Goal: Task Accomplishment & Management: Complete application form

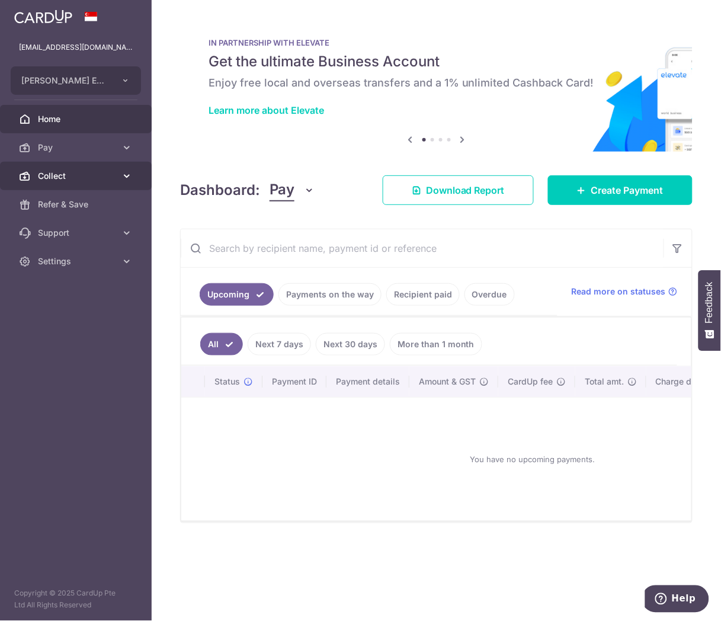
click at [92, 173] on span "Collect" at bounding box center [77, 176] width 78 height 12
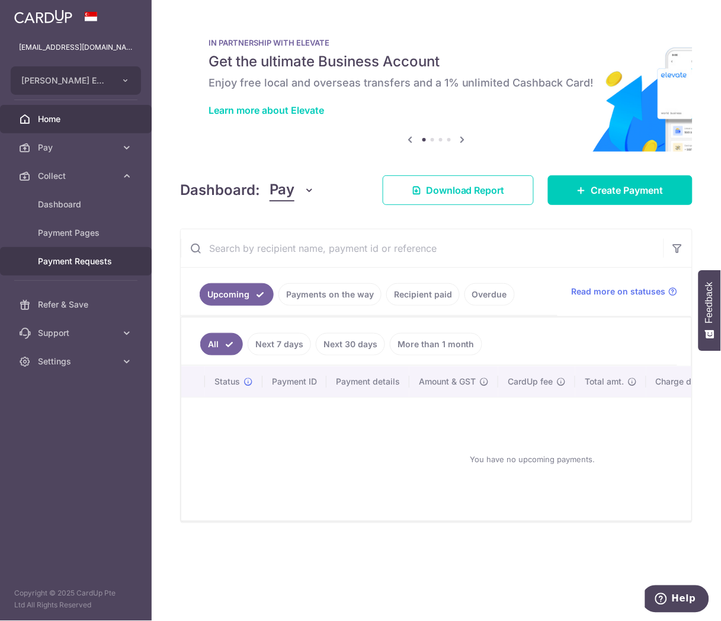
click at [78, 258] on span "Payment Requests" at bounding box center [77, 261] width 78 height 12
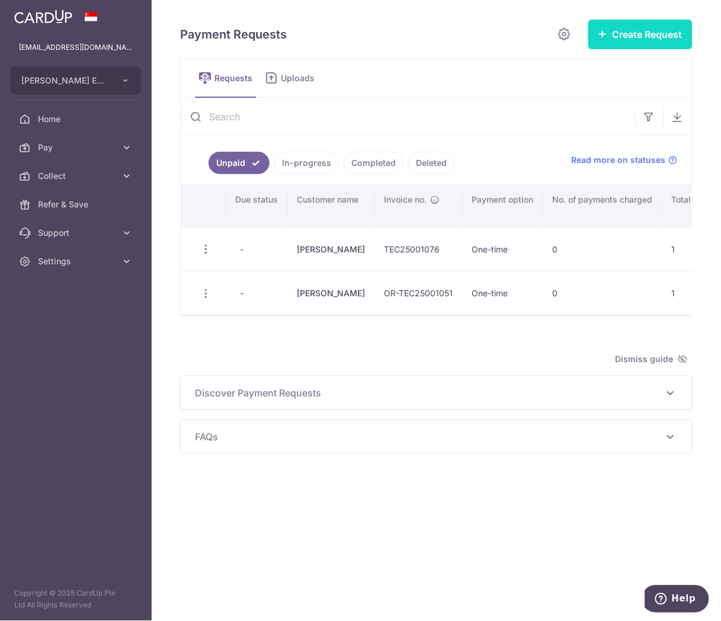
click at [629, 31] on button "Create Request" at bounding box center [640, 35] width 104 height 30
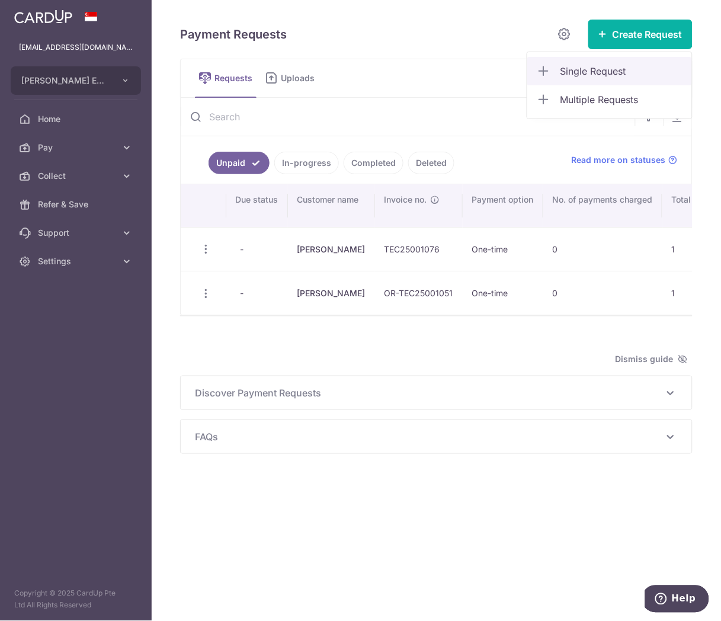
click at [597, 75] on span "Single Request" at bounding box center [621, 71] width 122 height 14
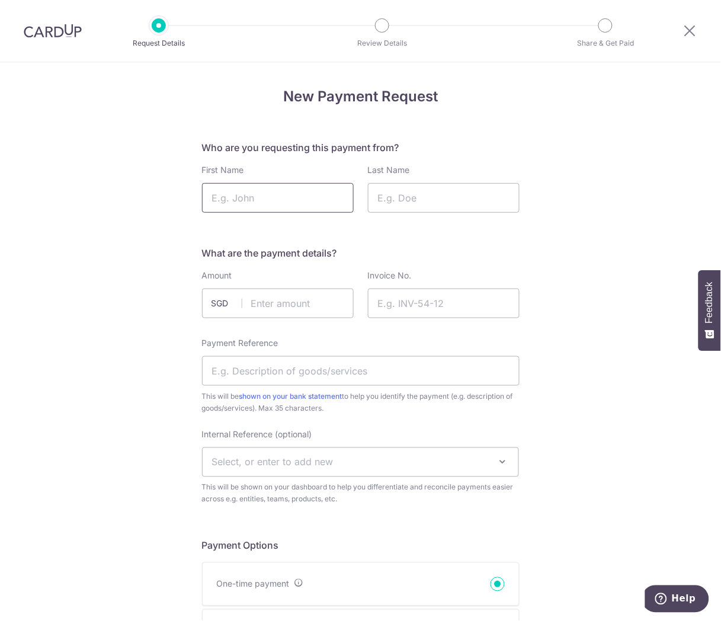
click at [312, 194] on input "First Name" at bounding box center [278, 198] width 152 height 30
type input "Xavier"
type input "Lim"
click at [282, 295] on input "text" at bounding box center [278, 303] width 152 height 30
type input "272.50"
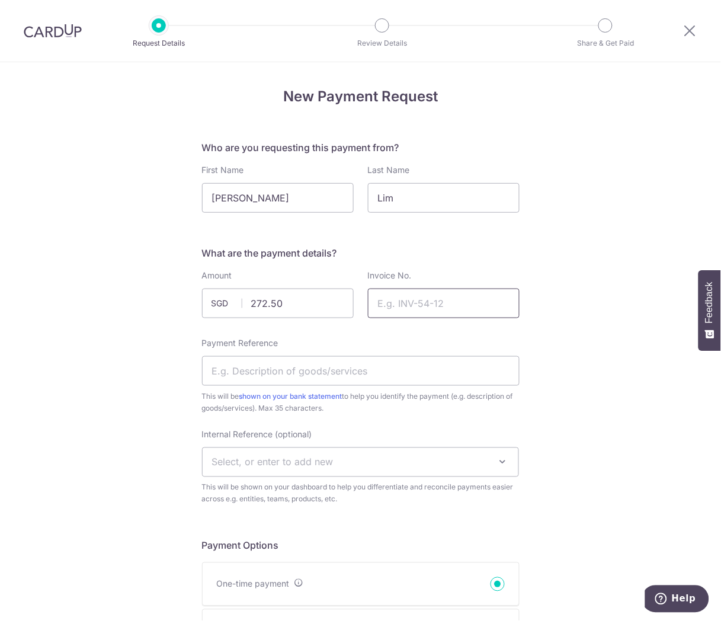
drag, startPoint x: 470, startPoint y: 299, endPoint x: 416, endPoint y: 350, distance: 73.8
click at [470, 299] on input "Invoice No." at bounding box center [444, 303] width 152 height 30
paste input "OR-TEC25001119"
type input "OR-TEC25001119"
click at [366, 371] on input "Payment Reference" at bounding box center [361, 371] width 318 height 30
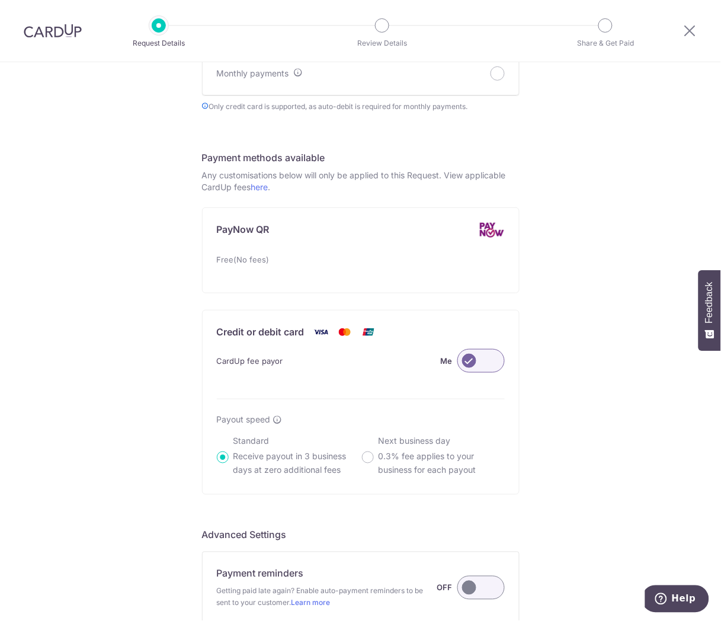
scroll to position [717, 0]
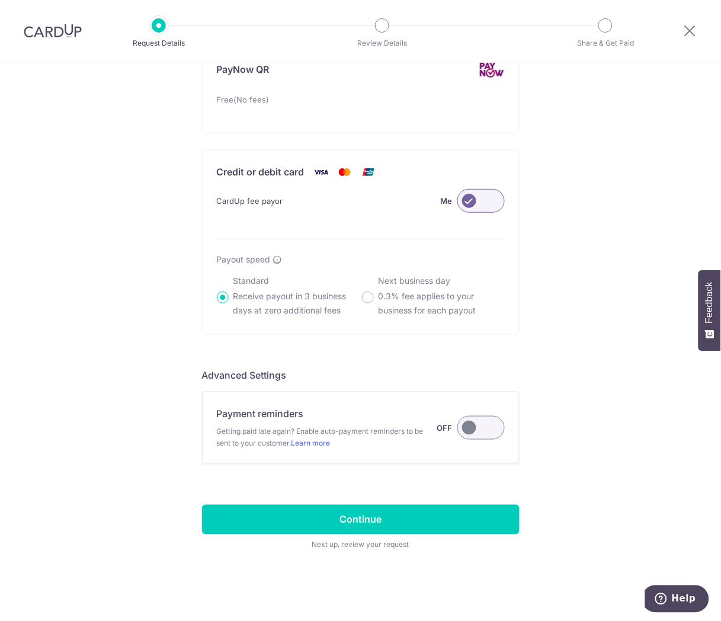
type input "lens replacement"
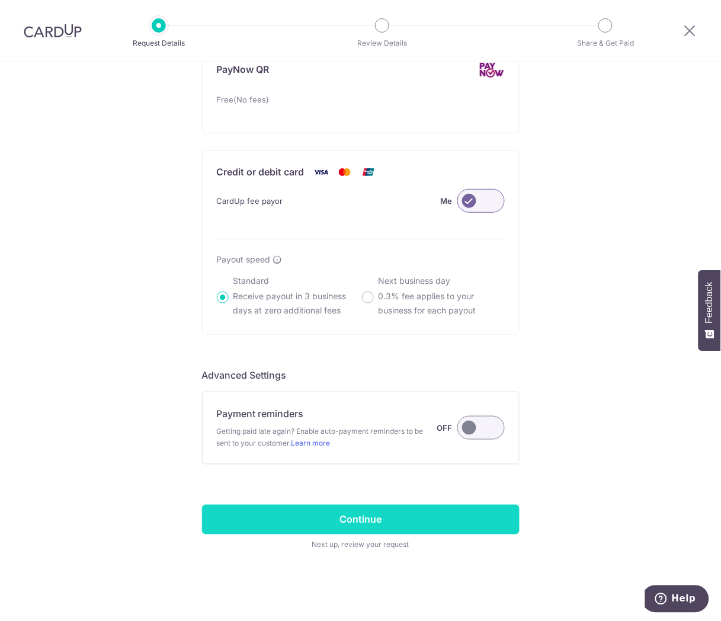
click at [336, 523] on input "Continue" at bounding box center [361, 520] width 318 height 30
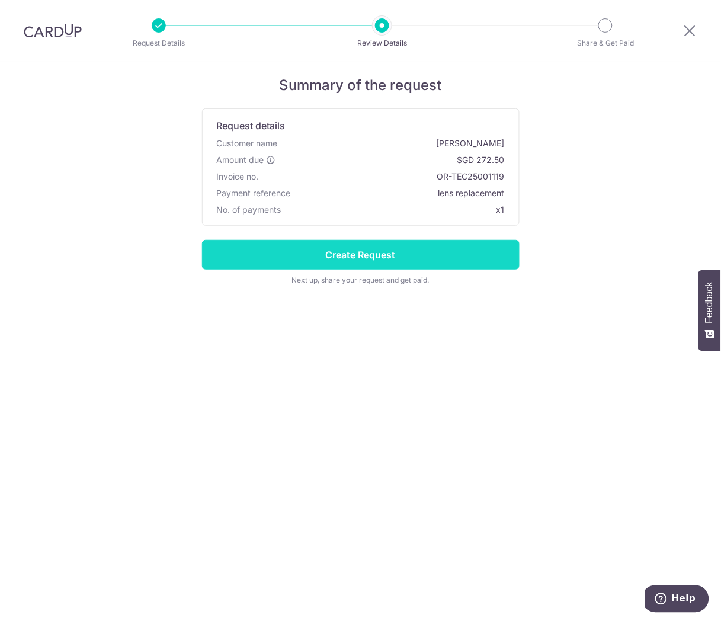
click at [413, 262] on input "Create Request" at bounding box center [361, 255] width 318 height 30
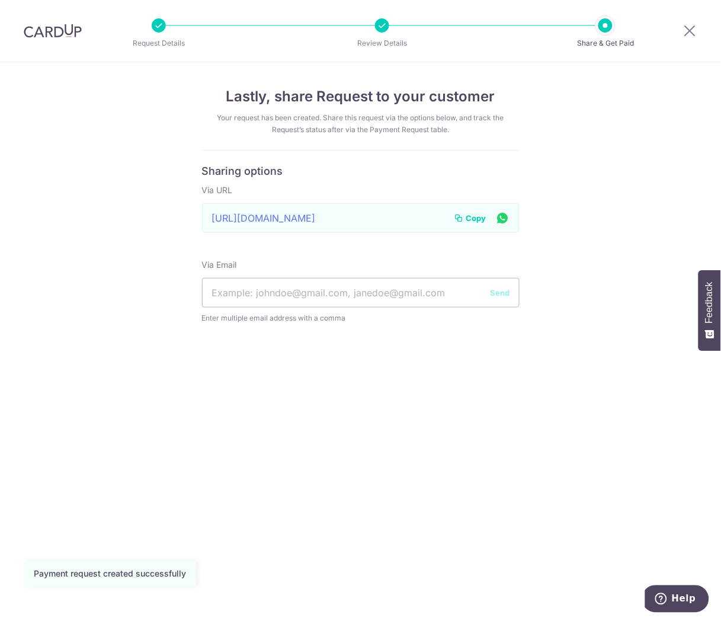
click at [478, 216] on span "Copy" at bounding box center [476, 218] width 20 height 12
click at [681, 34] on div at bounding box center [690, 31] width 62 height 62
click at [684, 31] on icon at bounding box center [690, 30] width 14 height 15
